Goal: Task Accomplishment & Management: Manage account settings

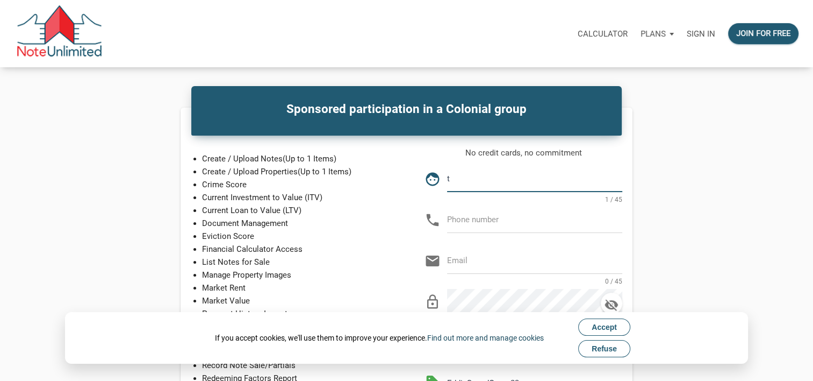
type input "Terry L Heilman"
type input "181-523-3227"
type input "[PERSON_NAME][EMAIL_ADDRESS][PERSON_NAME][DOMAIN_NAME]"
click at [511, 181] on input "Terry L Heilman" at bounding box center [534, 178] width 175 height 24
type input "T"
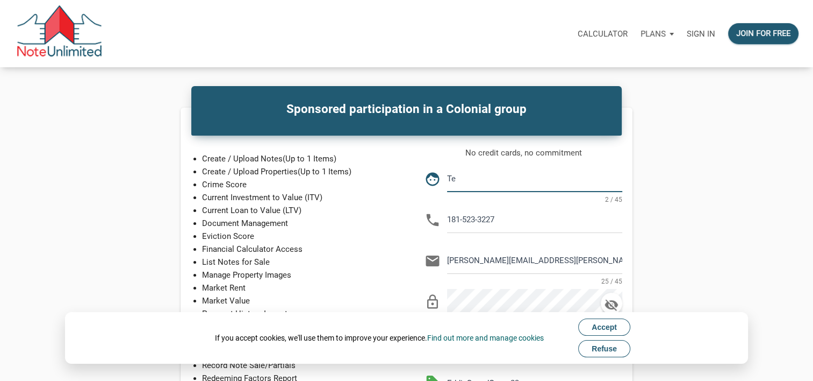
type input "Terry Heilman"
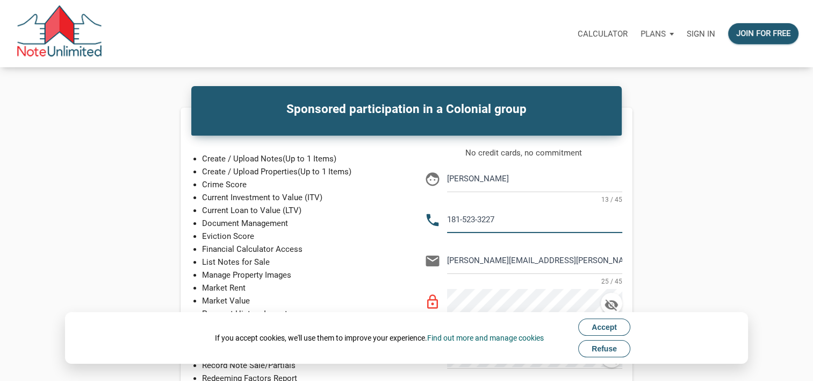
drag, startPoint x: 504, startPoint y: 216, endPoint x: 451, endPoint y: 217, distance: 53.2
click at [451, 217] on input "181-523-3227" at bounding box center [534, 219] width 175 height 24
click at [455, 217] on input "81-523-3227" at bounding box center [534, 219] width 175 height 24
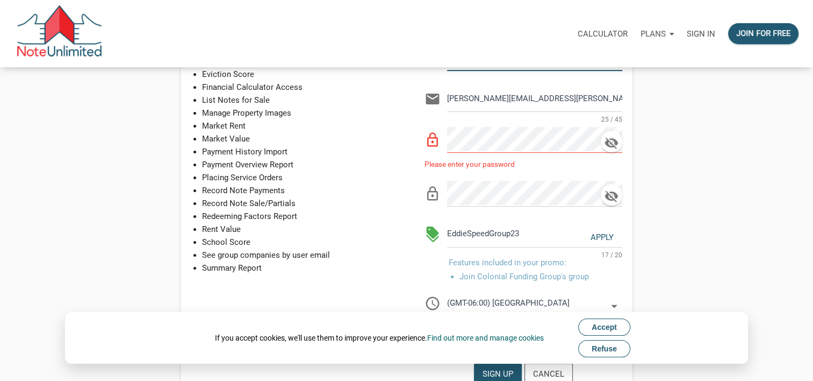
scroll to position [165, 0]
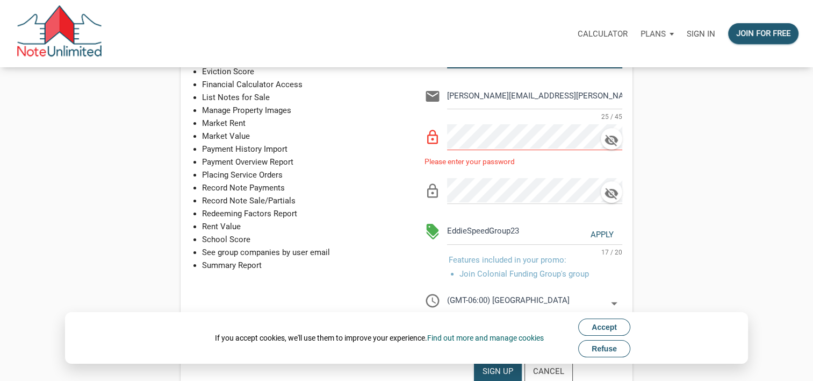
type input "815-233-2274"
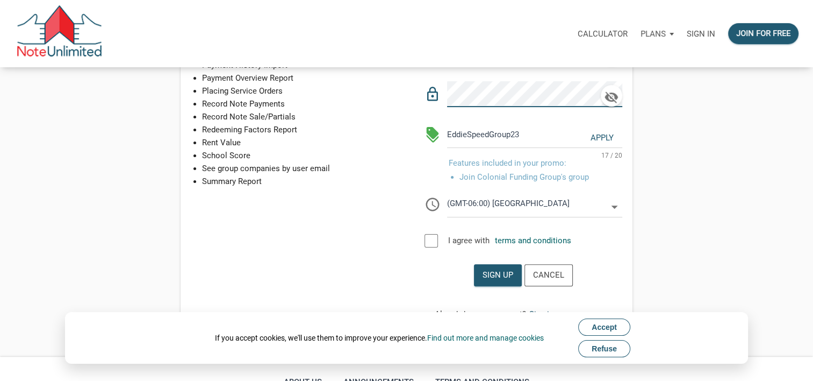
scroll to position [258, 0]
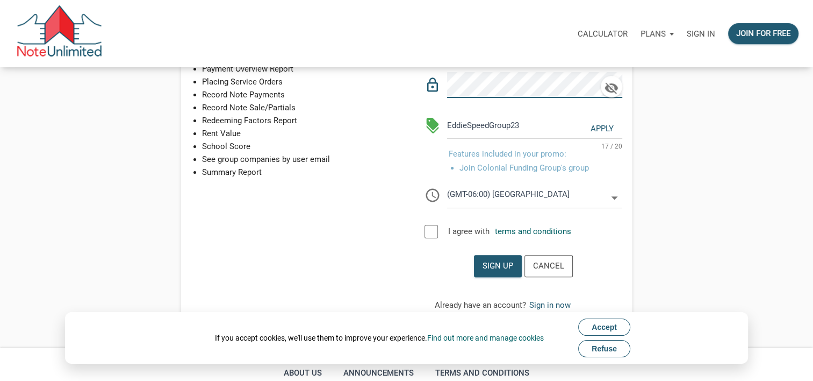
click at [431, 230] on div at bounding box center [431, 231] width 13 height 13
click at [490, 262] on div "Sign up" at bounding box center [498, 266] width 31 height 12
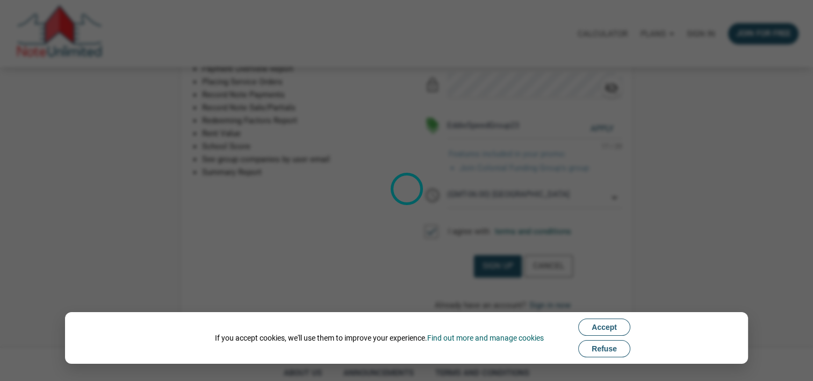
click at [608, 324] on span "Accept" at bounding box center [604, 327] width 25 height 9
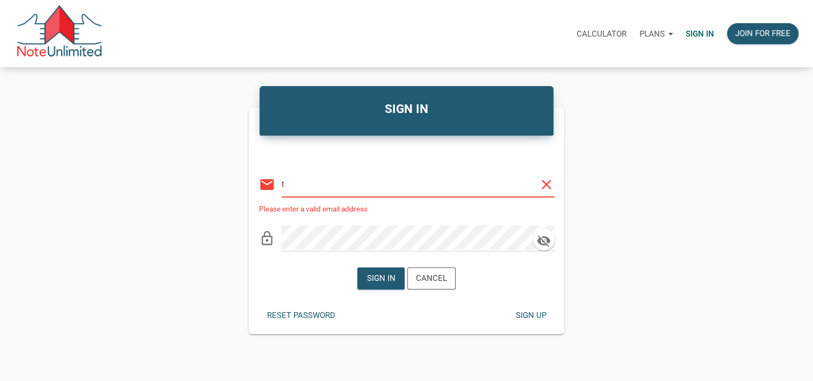
type input "[PERSON_NAME][EMAIL_ADDRESS][PERSON_NAME][DOMAIN_NAME]"
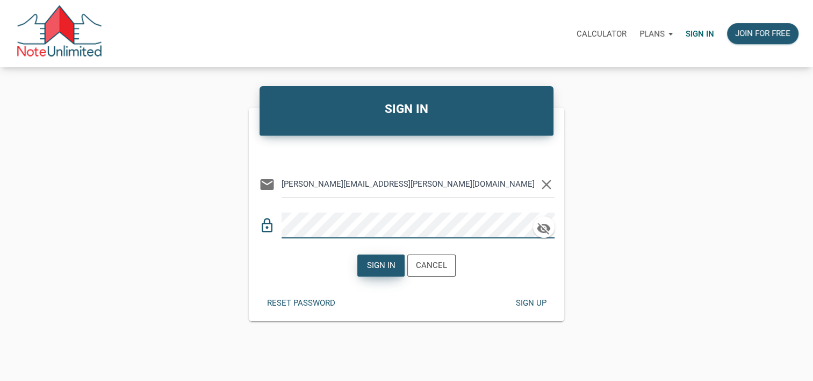
click at [383, 262] on div "Sign in" at bounding box center [381, 265] width 28 height 12
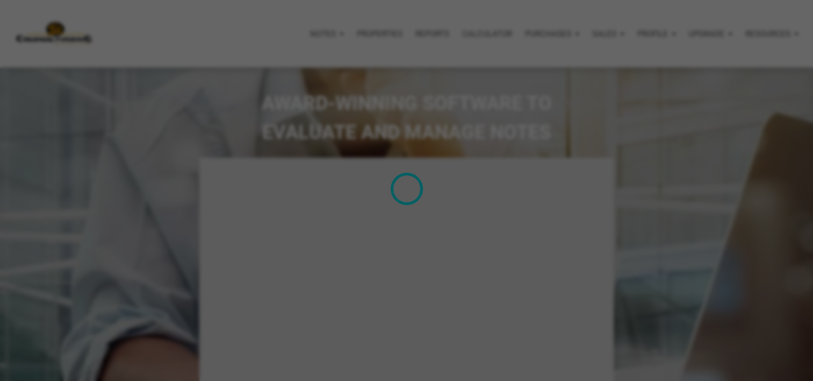
type input "Introduction to new features"
select select
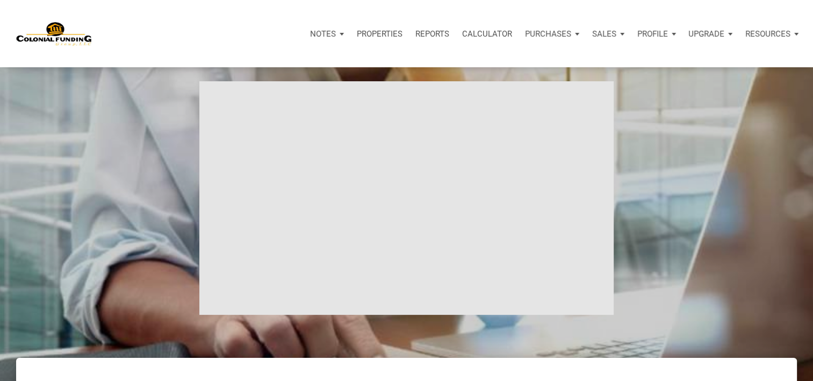
scroll to position [76, 0]
click at [577, 33] on div "Purchases" at bounding box center [552, 34] width 67 height 32
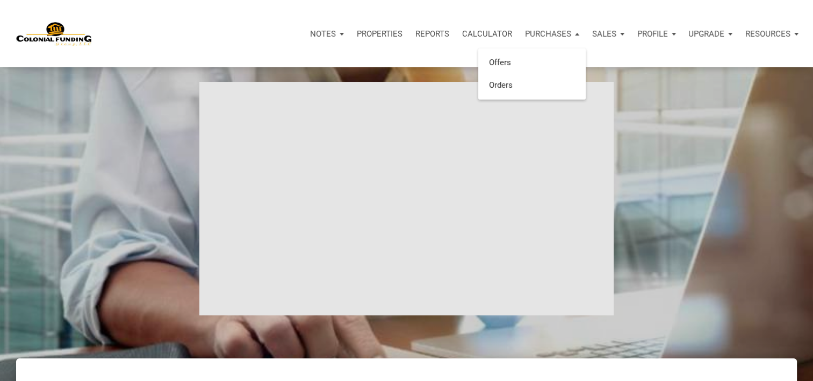
click at [387, 33] on p "Properties" at bounding box center [380, 34] width 46 height 10
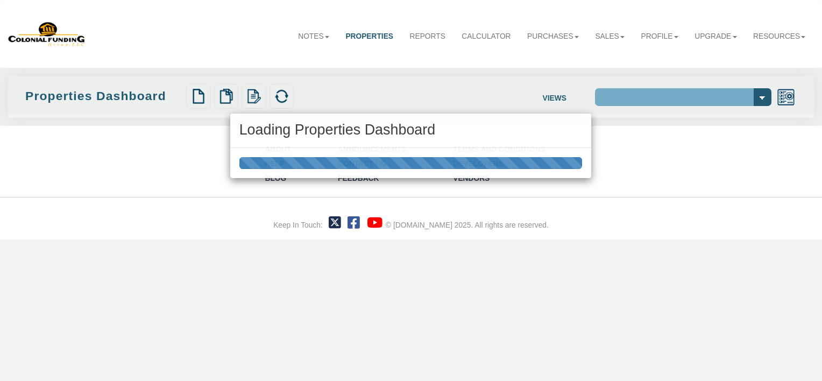
select select "138"
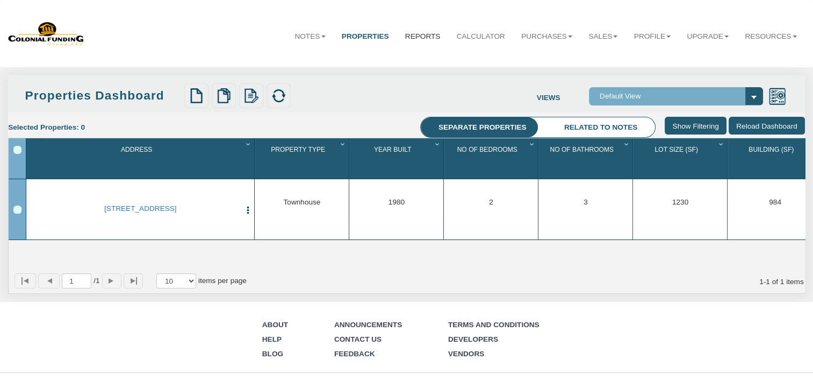
click at [408, 37] on link "Reports" at bounding box center [423, 36] width 52 height 27
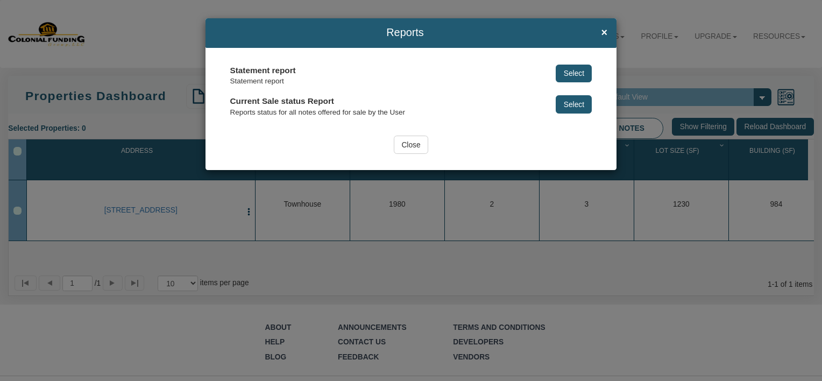
click at [407, 145] on input "Close" at bounding box center [411, 144] width 34 height 18
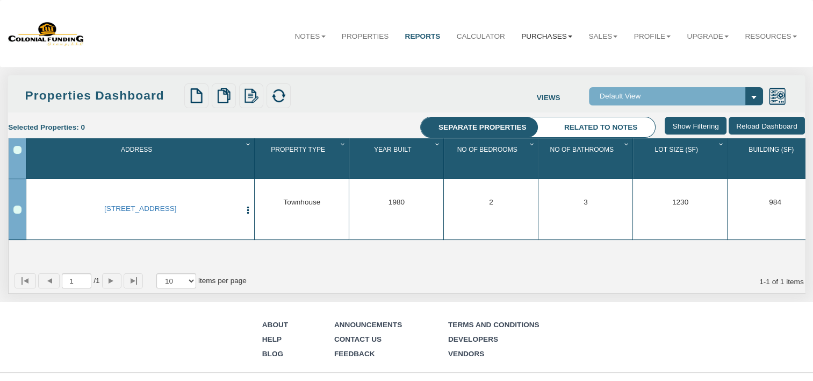
click at [535, 34] on link "Purchases" at bounding box center [546, 36] width 67 height 27
click at [493, 76] on link "Orders" at bounding box center [533, 75] width 94 height 14
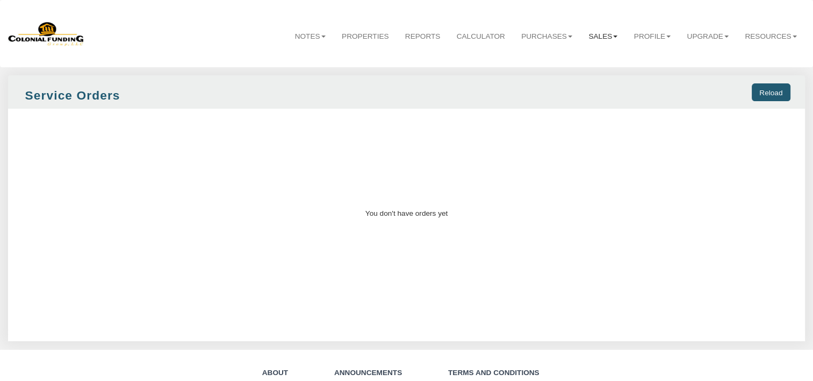
click at [605, 34] on link "Sales" at bounding box center [603, 36] width 45 height 27
click at [547, 58] on link "Offers" at bounding box center [579, 61] width 94 height 14
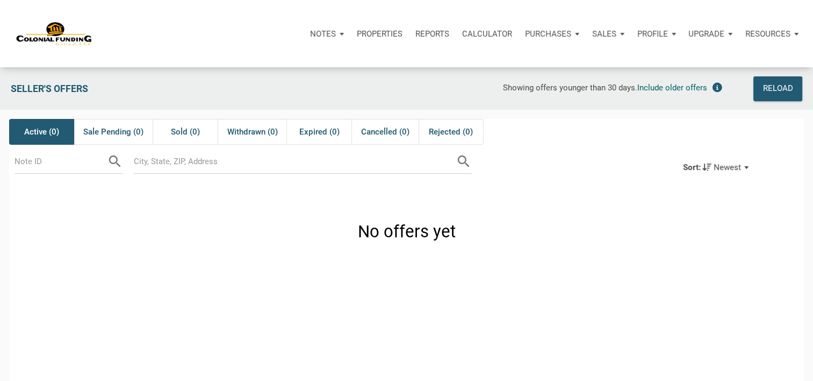
click at [674, 32] on div "Profile" at bounding box center [657, 34] width 52 height 32
click at [707, 32] on p "Upgrade" at bounding box center [707, 34] width 36 height 10
click at [785, 31] on p "Resources" at bounding box center [768, 34] width 45 height 10
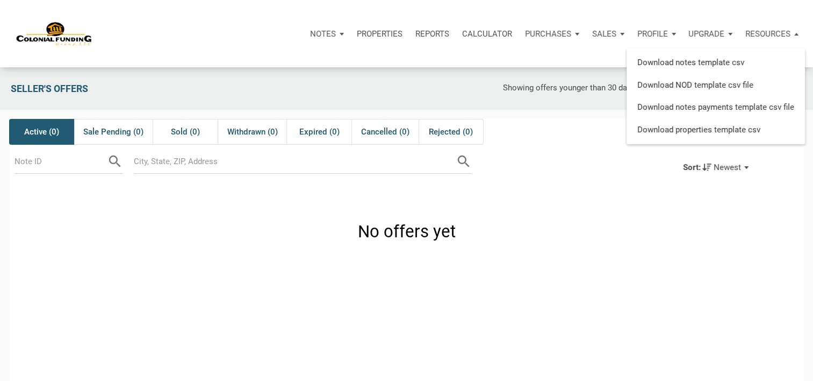
click at [673, 32] on div "Profile" at bounding box center [657, 34] width 52 height 32
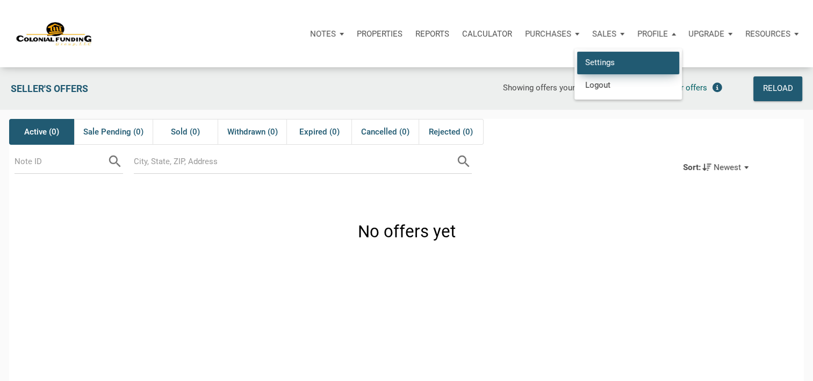
click at [599, 60] on link "Settings" at bounding box center [628, 63] width 102 height 22
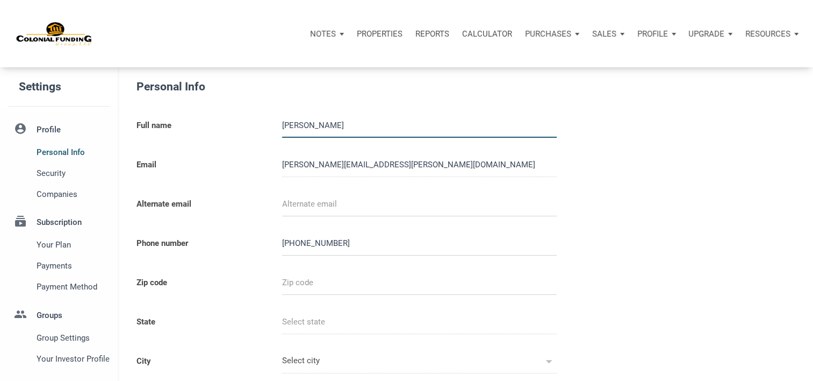
select select
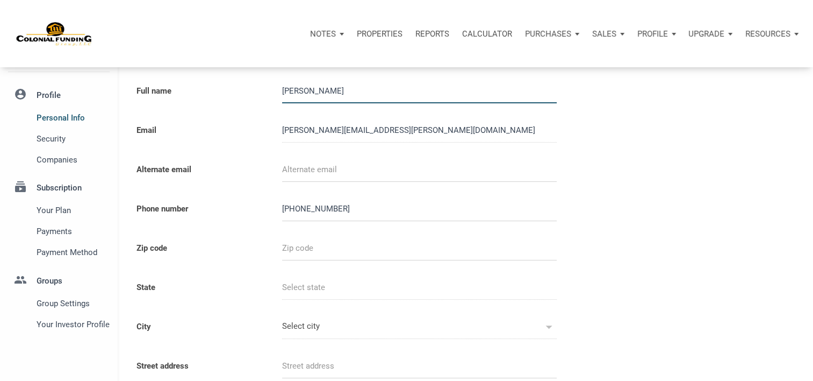
scroll to position [34, 0]
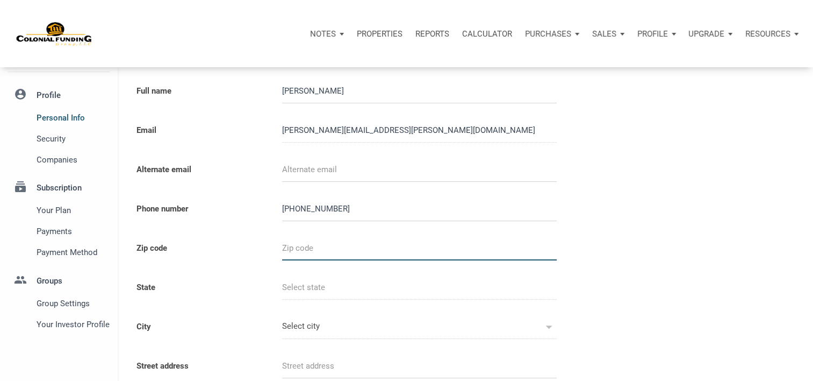
click at [335, 246] on input "text" at bounding box center [419, 248] width 275 height 24
type input "6"
select select
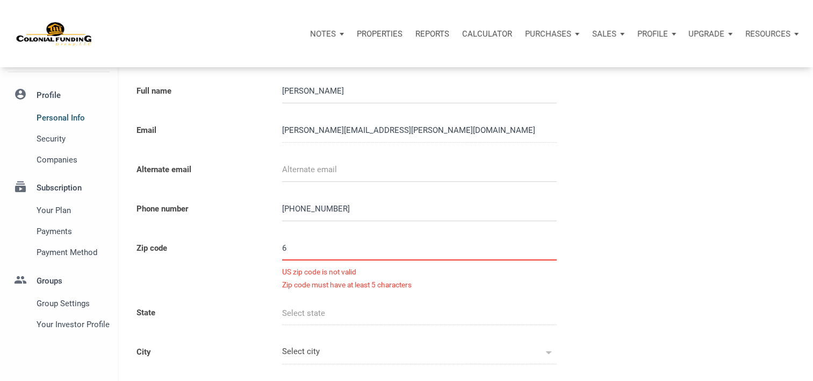
type input "61"
select select
type input "610"
select select
type input "6103"
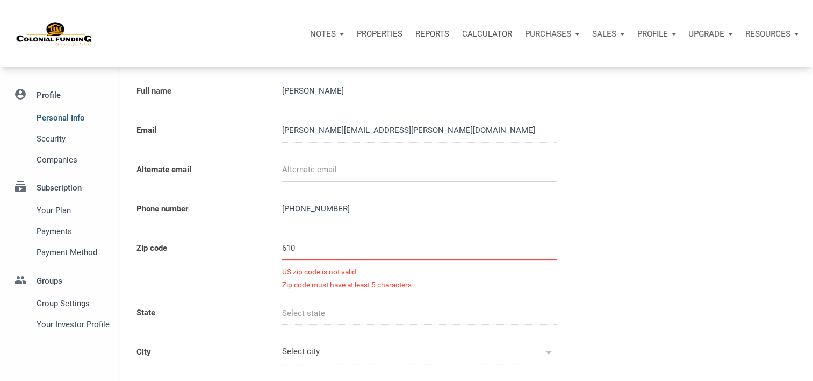
select select
type input "61032"
select select
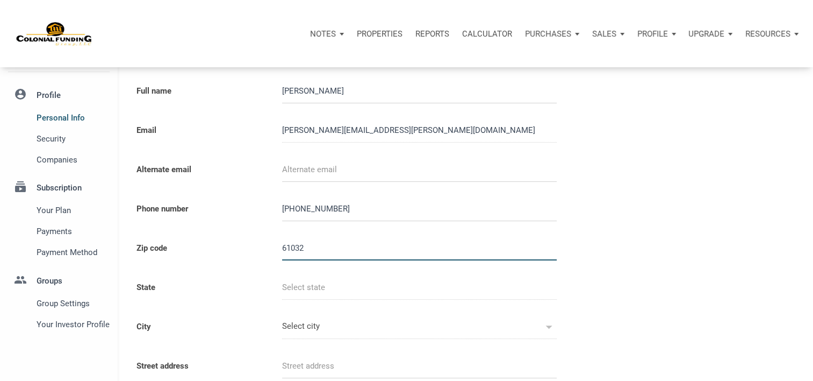
type input "IL"
type input "SCIOTO MILLS"
select select
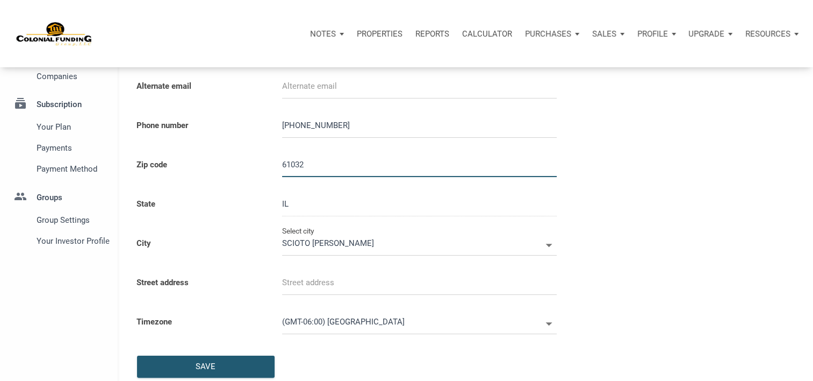
scroll to position [122, 0]
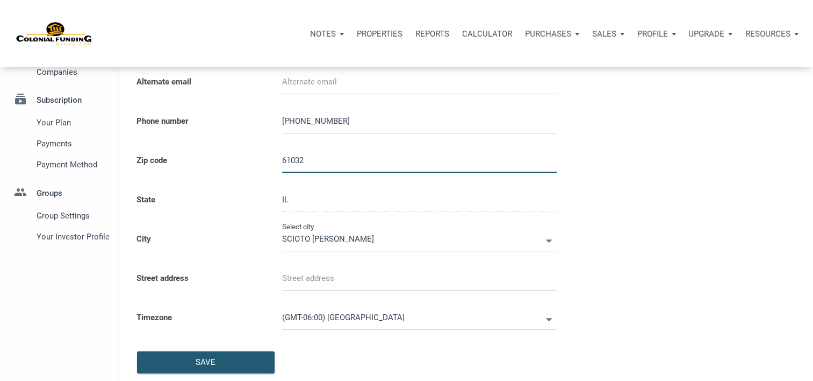
type input "61032"
click at [550, 240] on icon at bounding box center [549, 240] width 6 height 3
select select
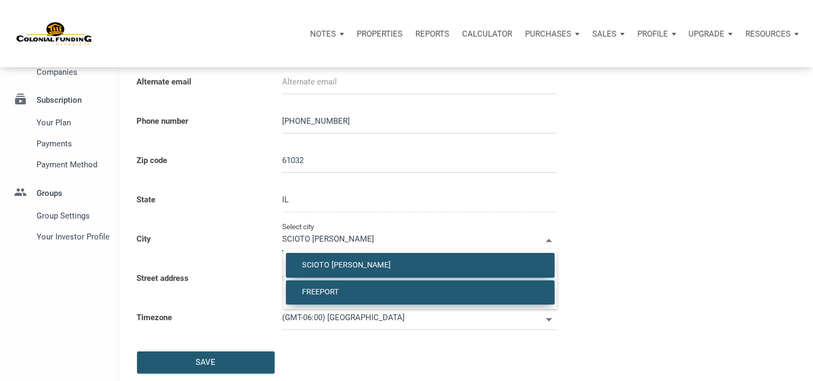
click at [313, 290] on span "FREEPORT" at bounding box center [420, 292] width 253 height 10
type input "FREEPORT"
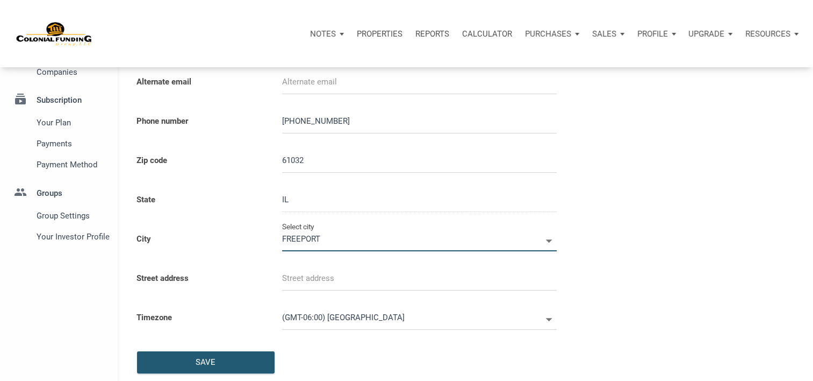
click at [333, 274] on input "text" at bounding box center [419, 278] width 275 height 24
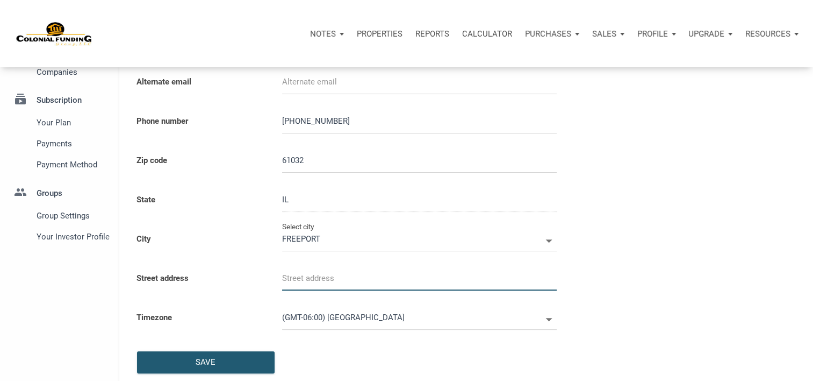
select select
type input "2"
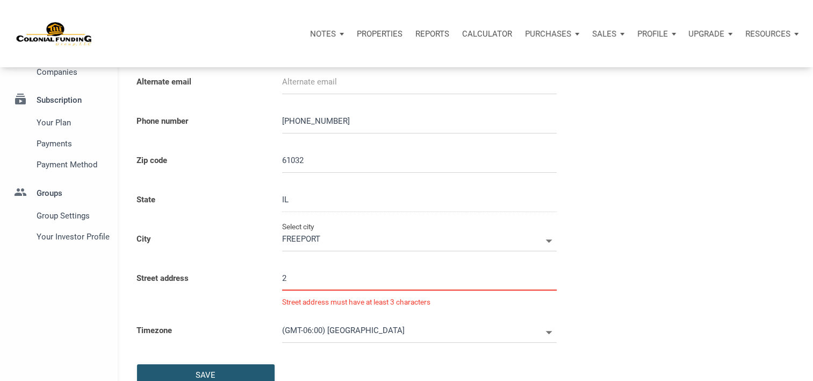
select select
type input "23"
select select
type input "231"
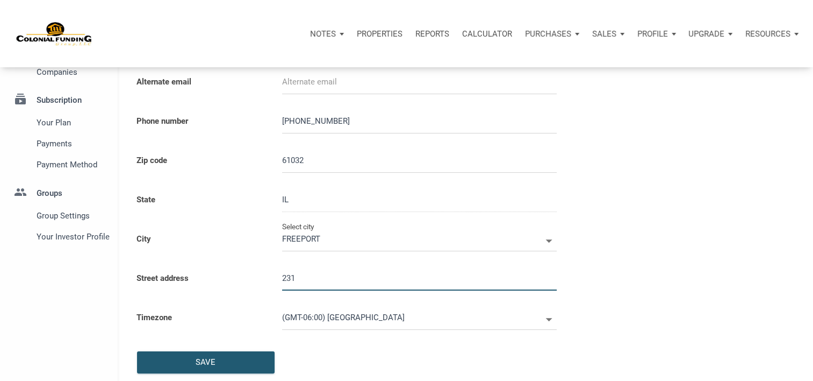
select select
type input "2311"
select select
type input "2311 Sh"
select select
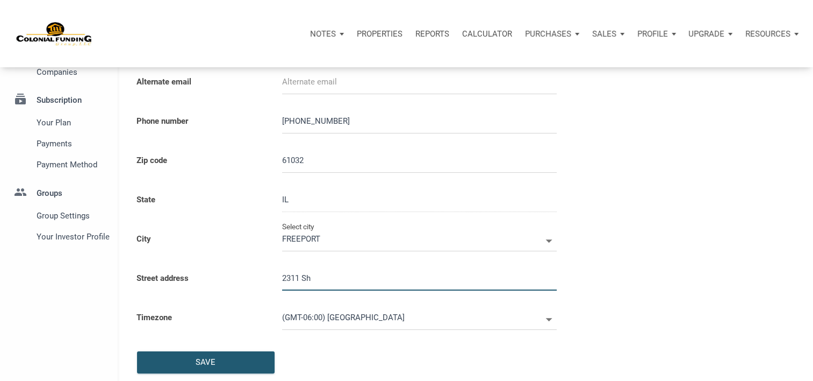
type input "2311 She"
select select
type input "2311 Shep"
select select
type input "2311 Shepa"
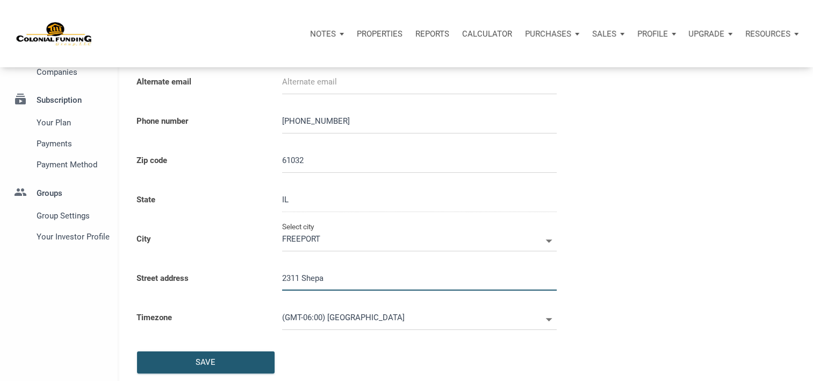
select select
type input "2311 Shepar"
select select
type input "2311 Shepard"
select select
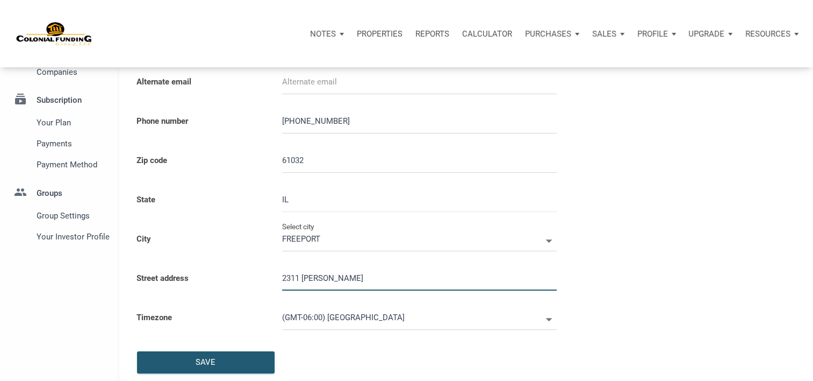
type input "2311 Shepard D"
select select
type input "2311 Shepard Dr"
select select
type input "2311 Shepard Dri"
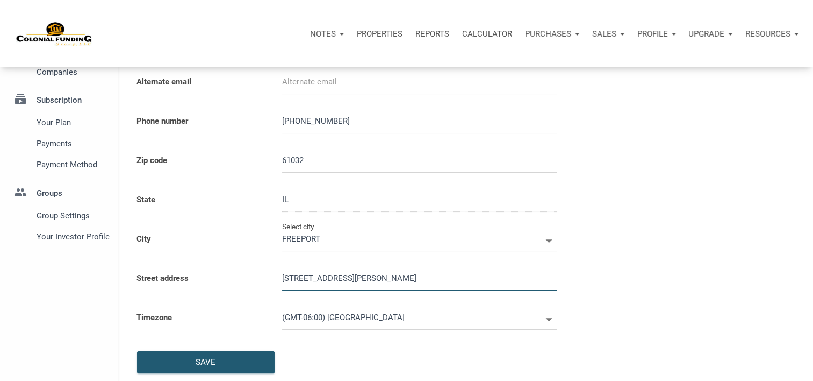
select select
type input "2311 Shepard Driv"
select select
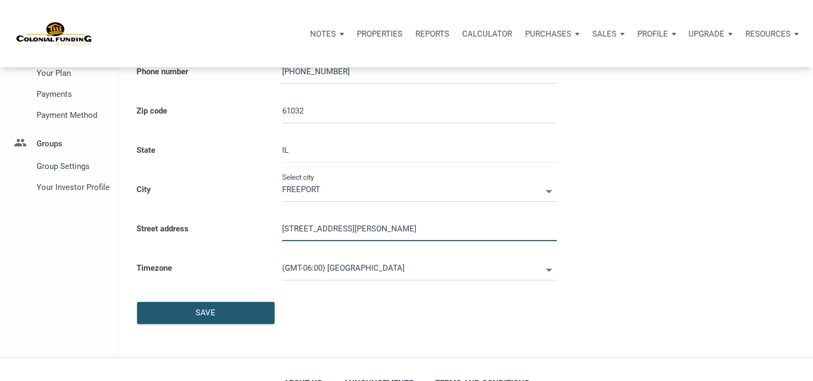
scroll to position [177, 0]
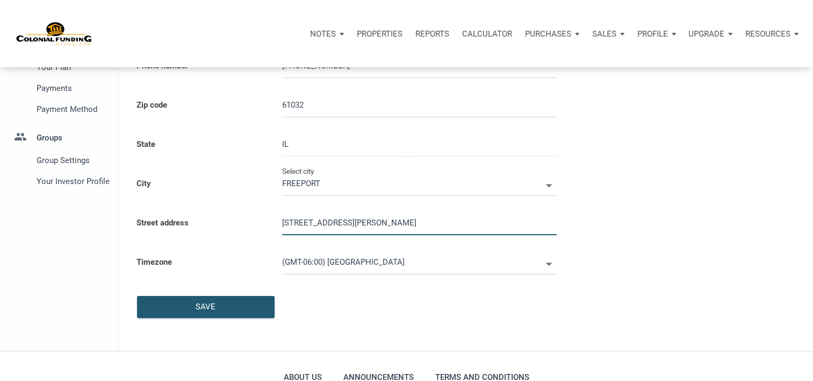
type input "2311 Shepard Drive"
drag, startPoint x: 409, startPoint y: 282, endPoint x: 205, endPoint y: 304, distance: 205.0
click at [205, 304] on div "Full name Terry Heilman Email terry.heilman@comcast.net Alternate email Phone n…" at bounding box center [371, 129] width 487 height 401
click at [205, 304] on div "Save" at bounding box center [206, 307] width 20 height 12
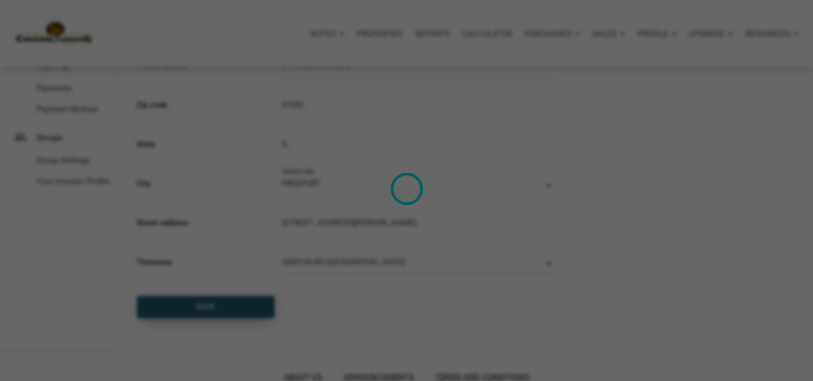
select select
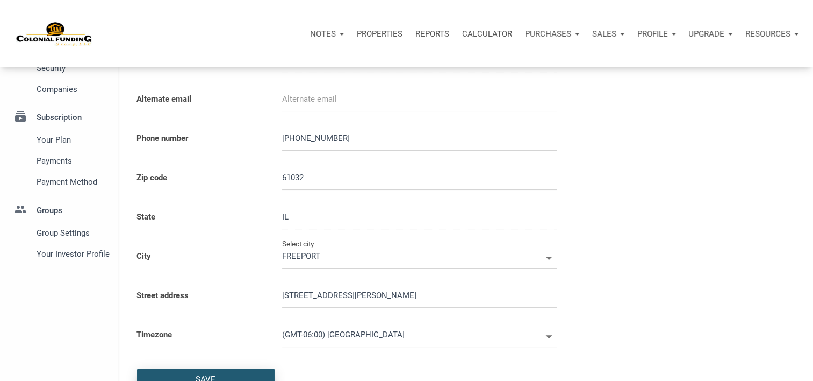
scroll to position [104, 0]
click at [63, 142] on span "Your plan" at bounding box center [71, 140] width 69 height 13
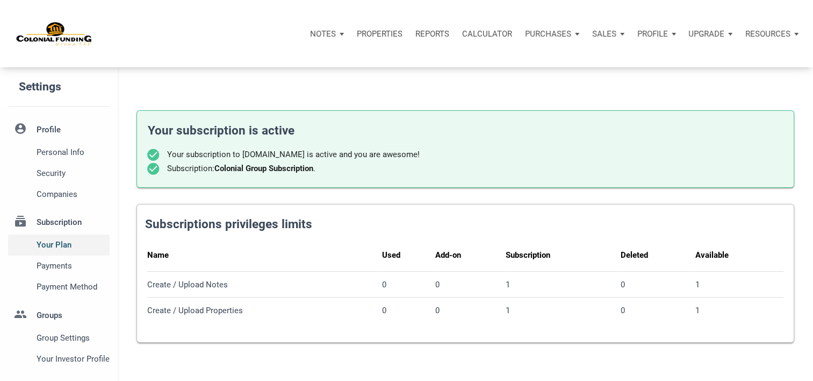
click at [54, 246] on span "Your plan" at bounding box center [71, 244] width 69 height 13
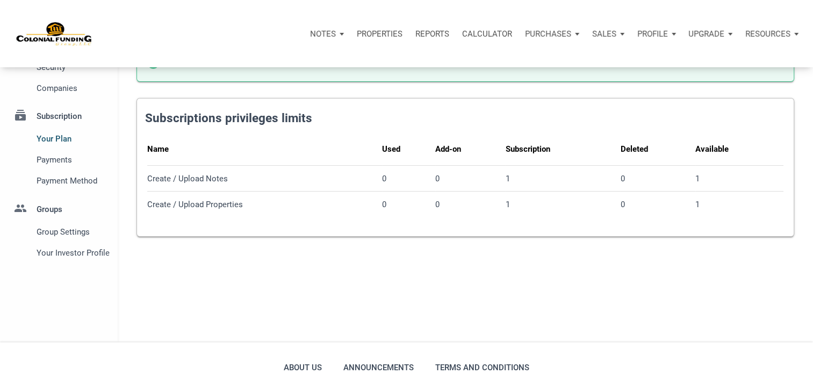
scroll to position [105, 0]
click at [49, 163] on span "Payments" at bounding box center [71, 160] width 69 height 13
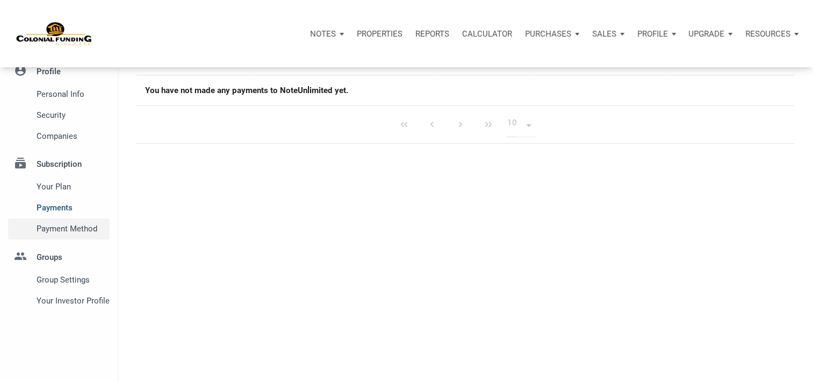
scroll to position [68, 0]
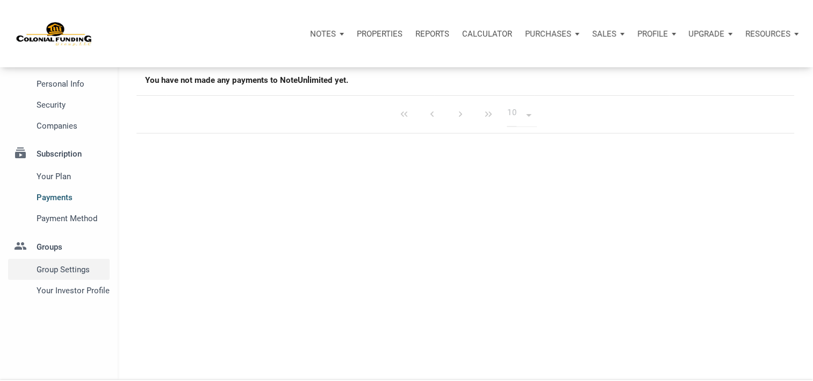
click at [46, 267] on span "Group Settings" at bounding box center [71, 269] width 69 height 13
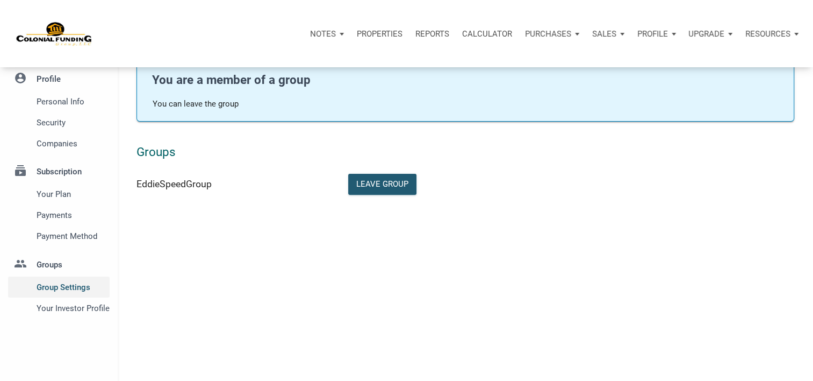
scroll to position [52, 0]
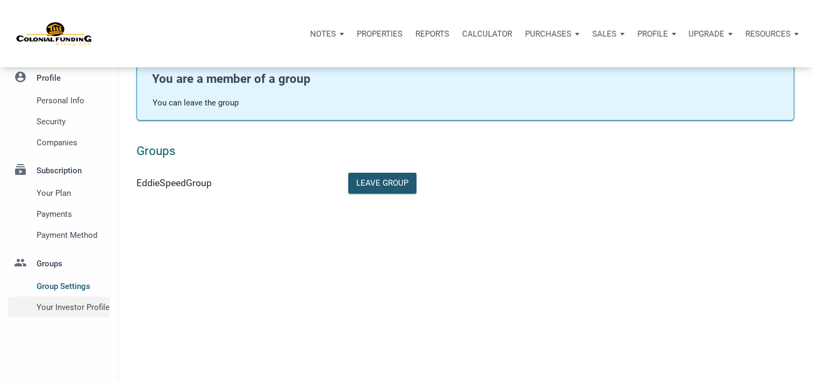
click at [50, 306] on span "Your Investor Profile" at bounding box center [71, 307] width 69 height 13
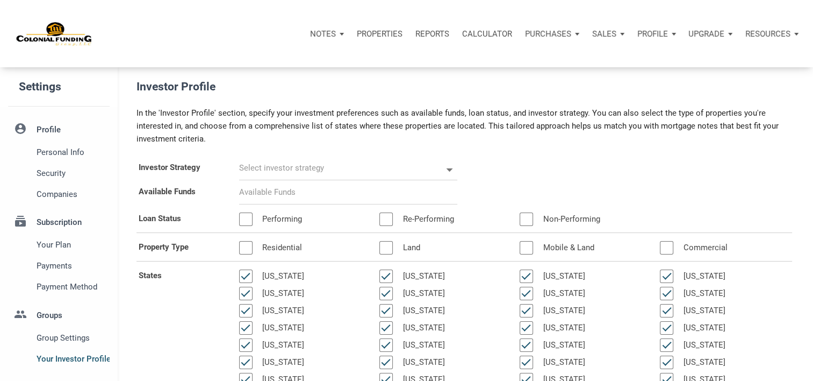
click at [303, 167] on input "text" at bounding box center [340, 168] width 203 height 24
select select
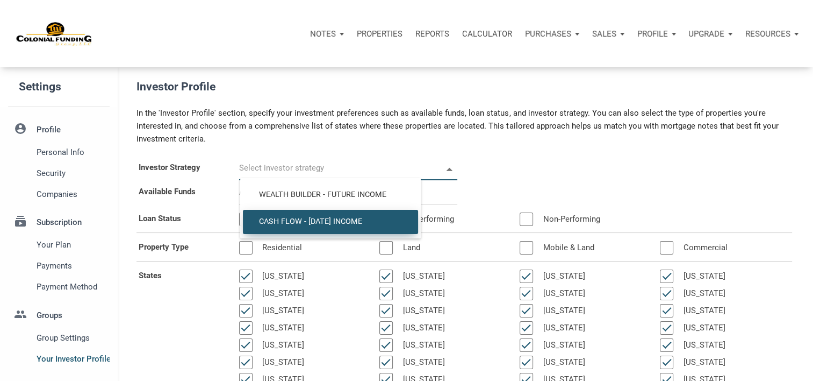
click at [277, 222] on span "Cash Flow - Today Income" at bounding box center [330, 222] width 159 height 10
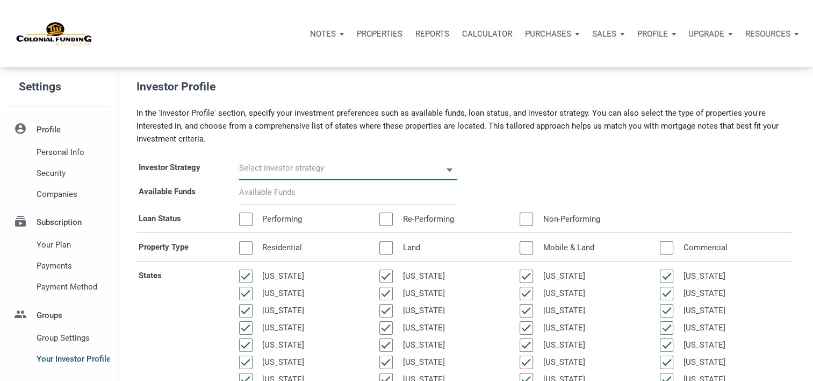
type input "Cash Flow - Today Income"
click at [267, 192] on input at bounding box center [348, 192] width 218 height 24
click at [245, 217] on div at bounding box center [245, 218] width 13 height 13
click at [528, 217] on div at bounding box center [526, 218] width 13 height 13
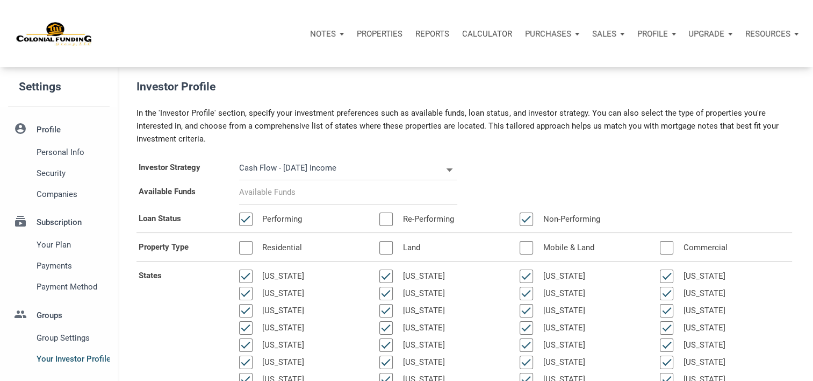
click at [380, 219] on div at bounding box center [386, 218] width 13 height 13
click at [246, 246] on div at bounding box center [245, 247] width 13 height 13
select select
click at [245, 189] on input at bounding box center [348, 192] width 218 height 24
